Goal: Information Seeking & Learning: Learn about a topic

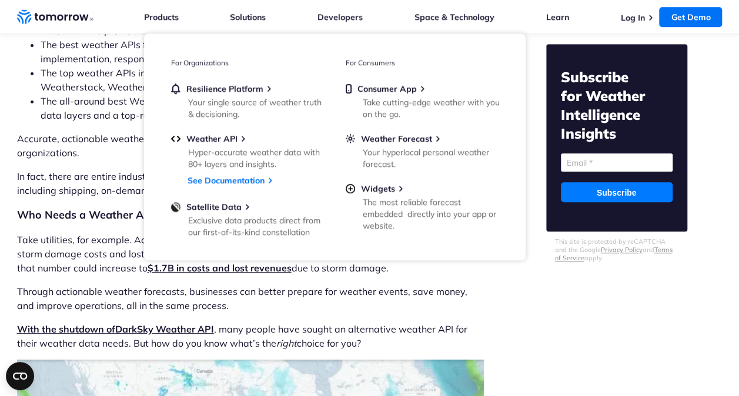
scroll to position [421, 0]
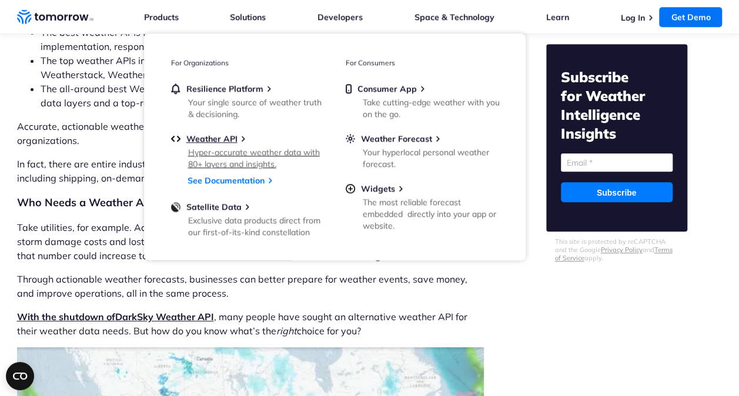
click at [209, 149] on div "Hyper-accurate weather data with 80+ layers and insights." at bounding box center [256, 158] width 137 height 24
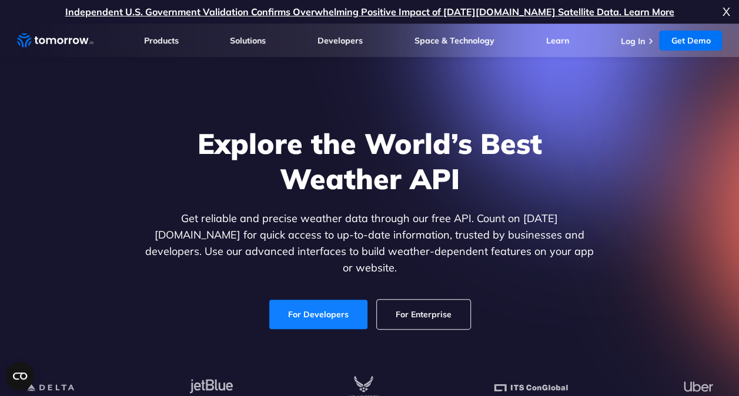
click at [330, 300] on link "For Developers" at bounding box center [318, 314] width 98 height 29
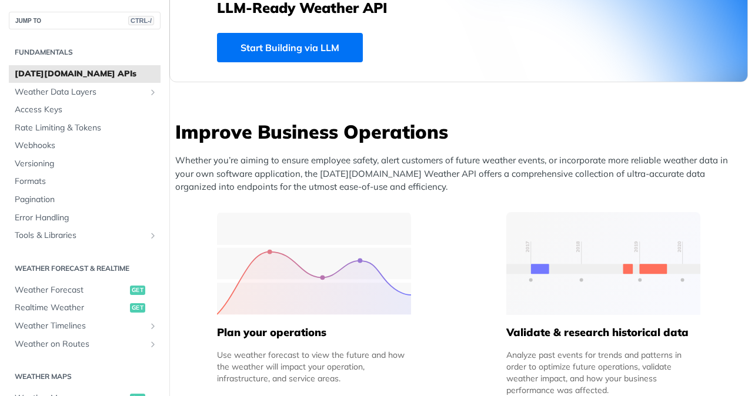
scroll to position [369, 0]
